Goal: Information Seeking & Learning: Learn about a topic

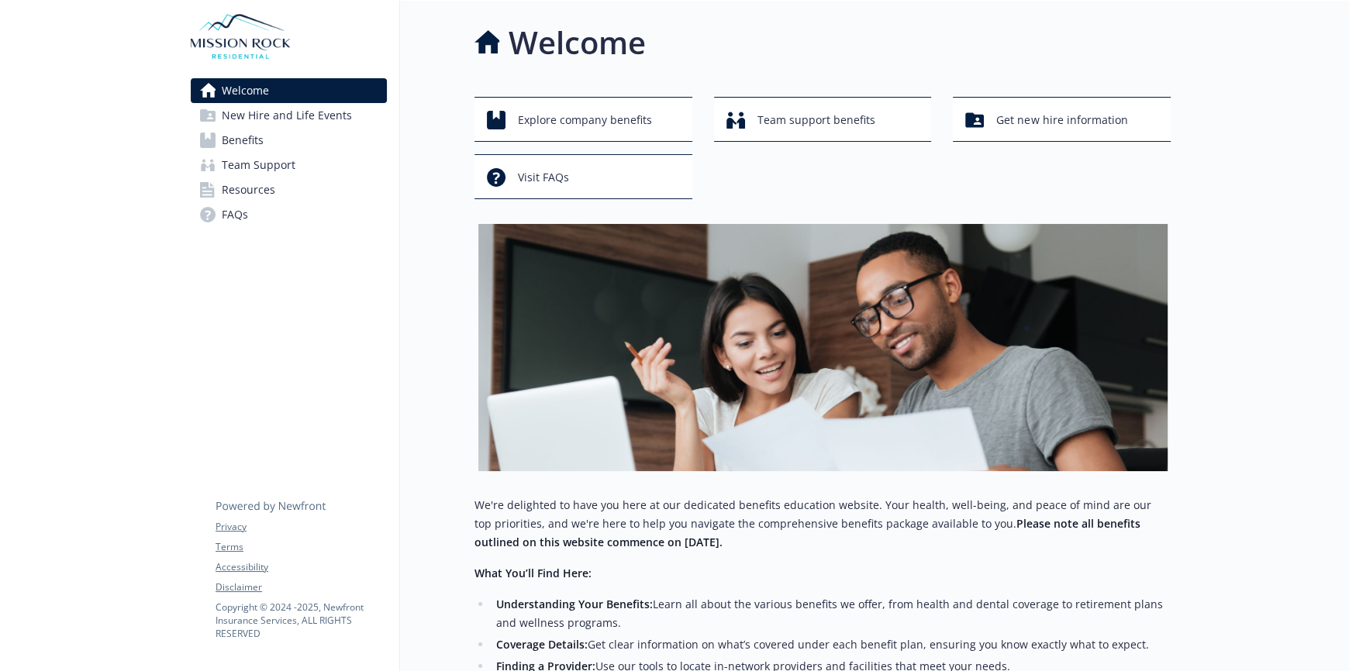
click at [258, 133] on span "Benefits" at bounding box center [243, 140] width 42 height 25
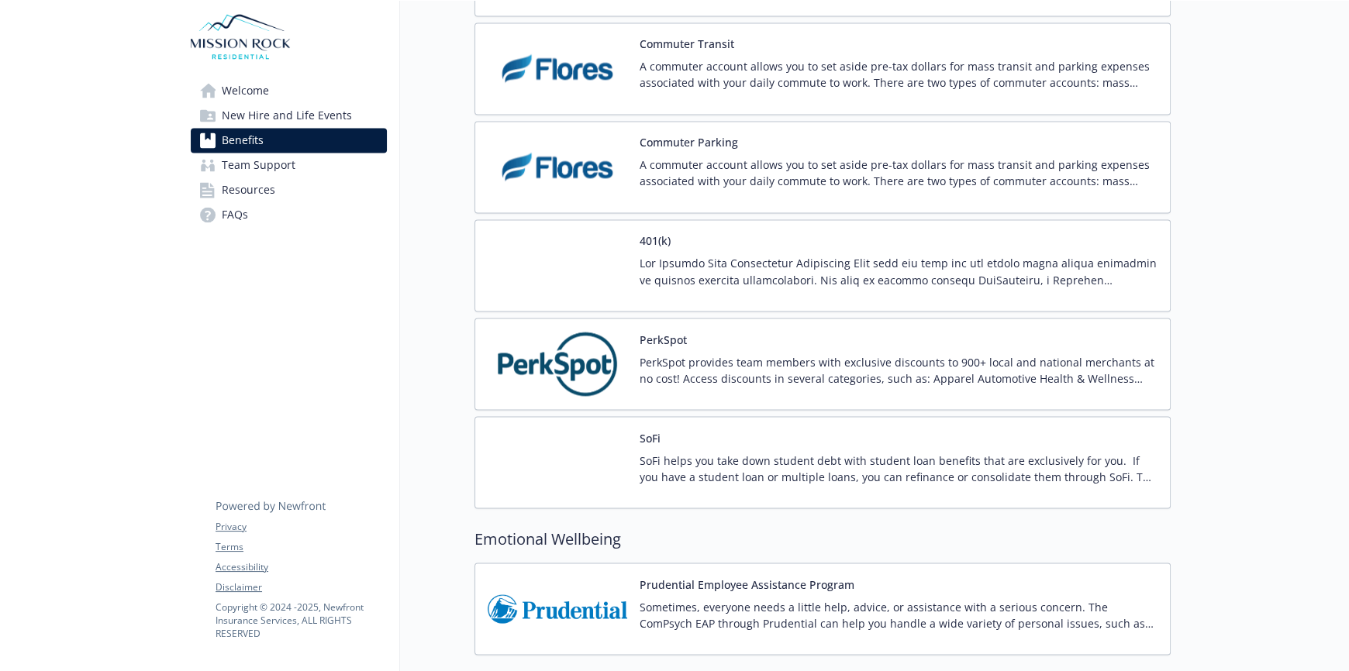
scroll to position [2559, 0]
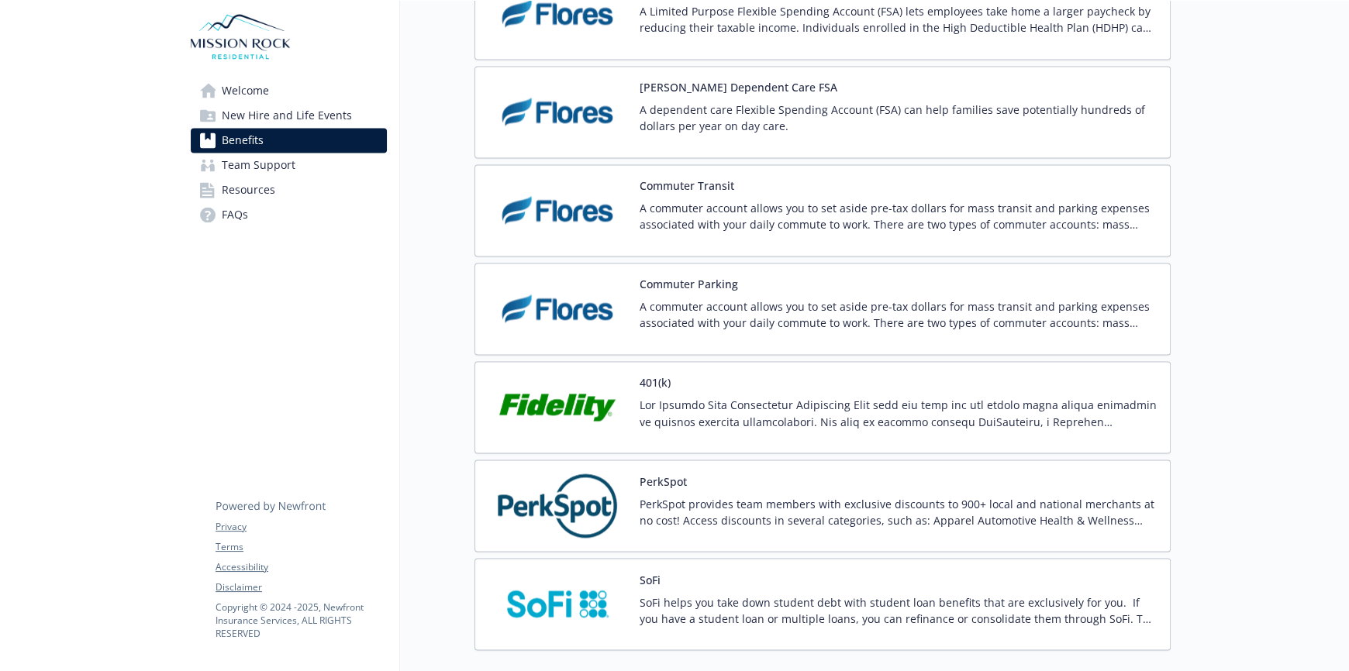
click at [699, 402] on p at bounding box center [899, 413] width 518 height 33
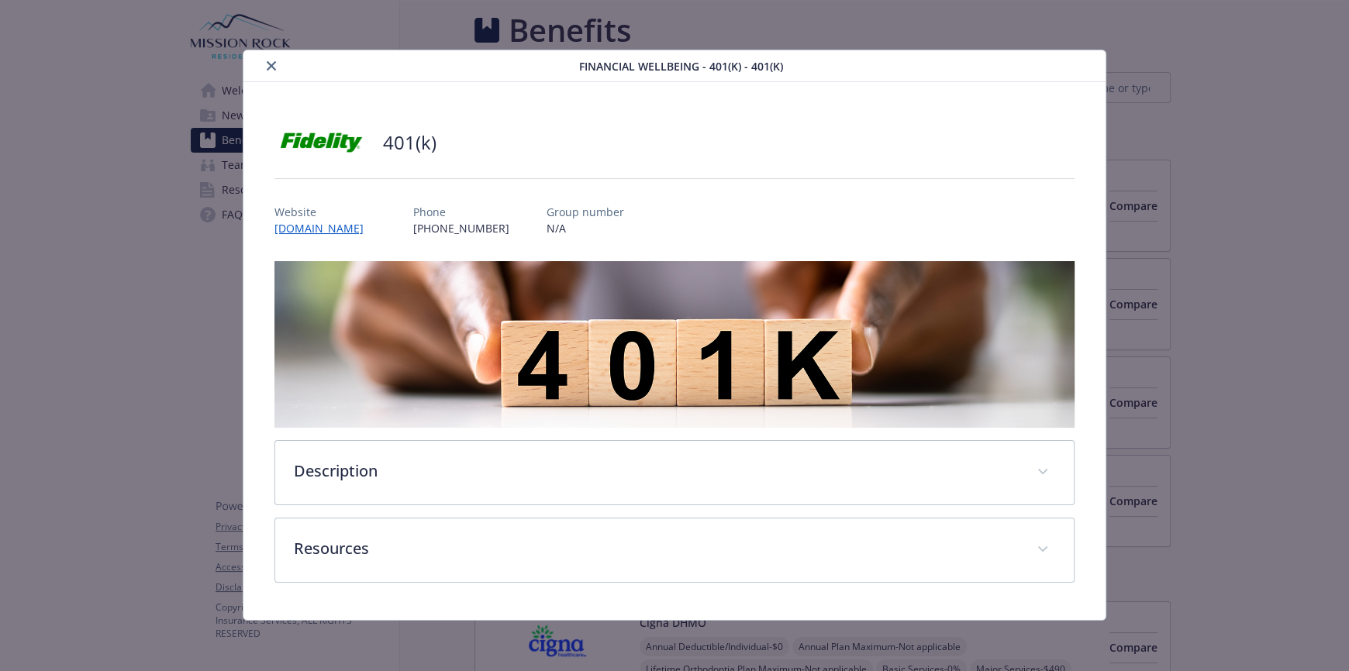
scroll to position [2559, 0]
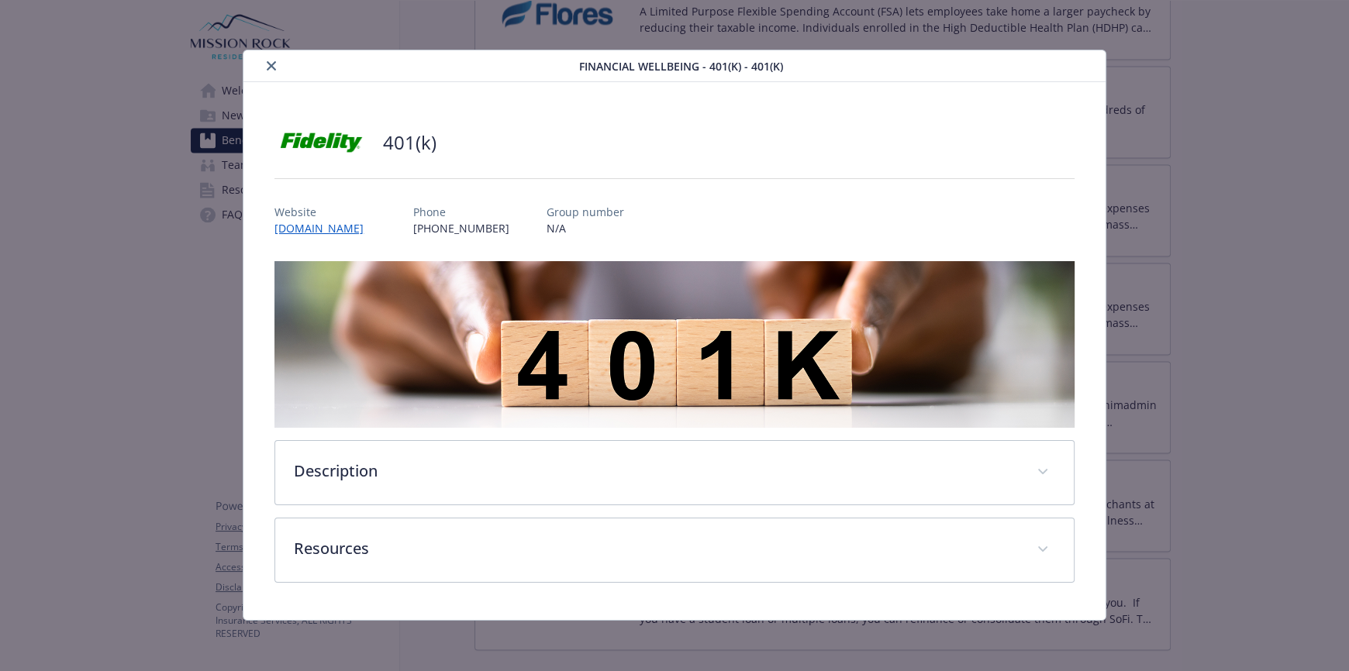
drag, startPoint x: 272, startPoint y: 61, endPoint x: 281, endPoint y: 74, distance: 16.1
click at [272, 62] on icon "close" at bounding box center [271, 65] width 9 height 9
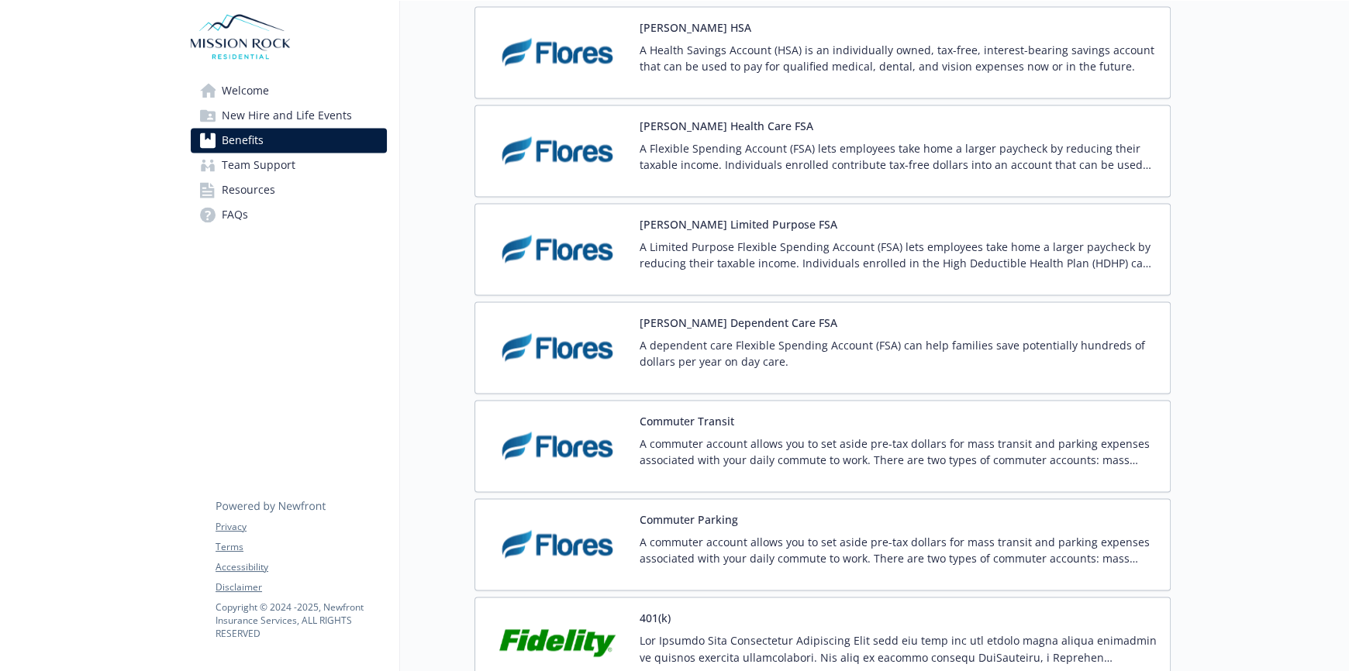
scroll to position [2095, 0]
